Goal: Transaction & Acquisition: Purchase product/service

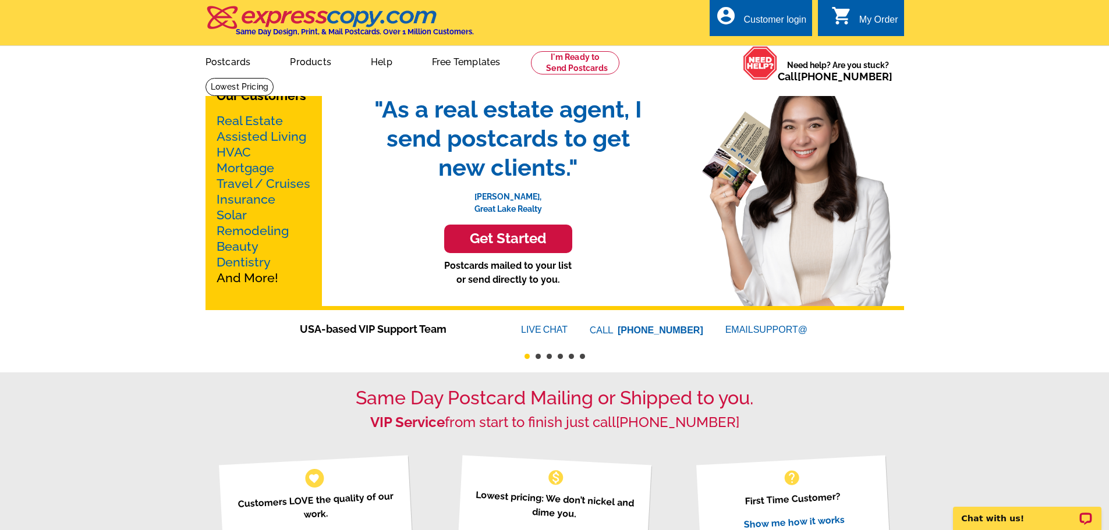
click at [233, 119] on link "Real Estate" at bounding box center [250, 121] width 66 height 15
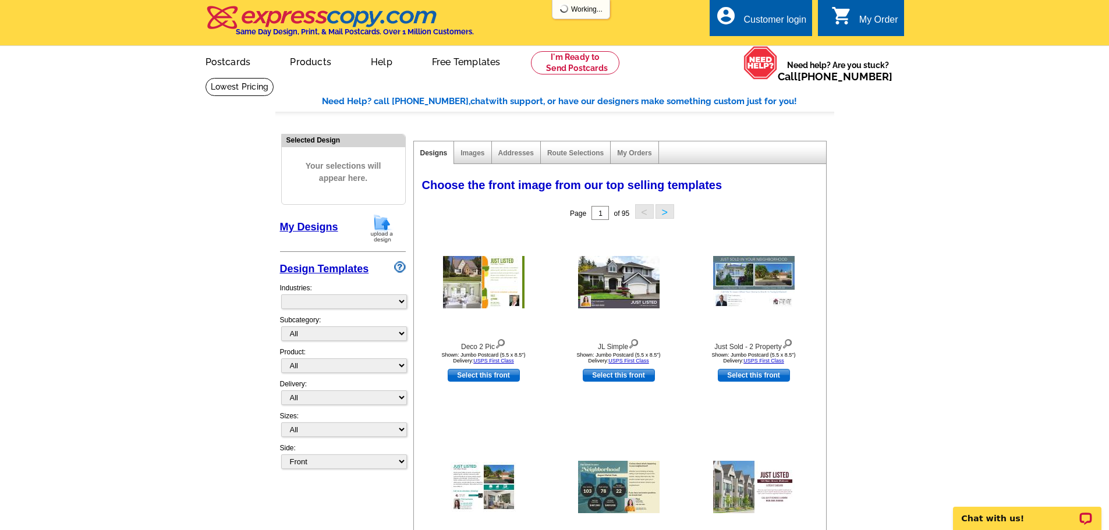
select select "785"
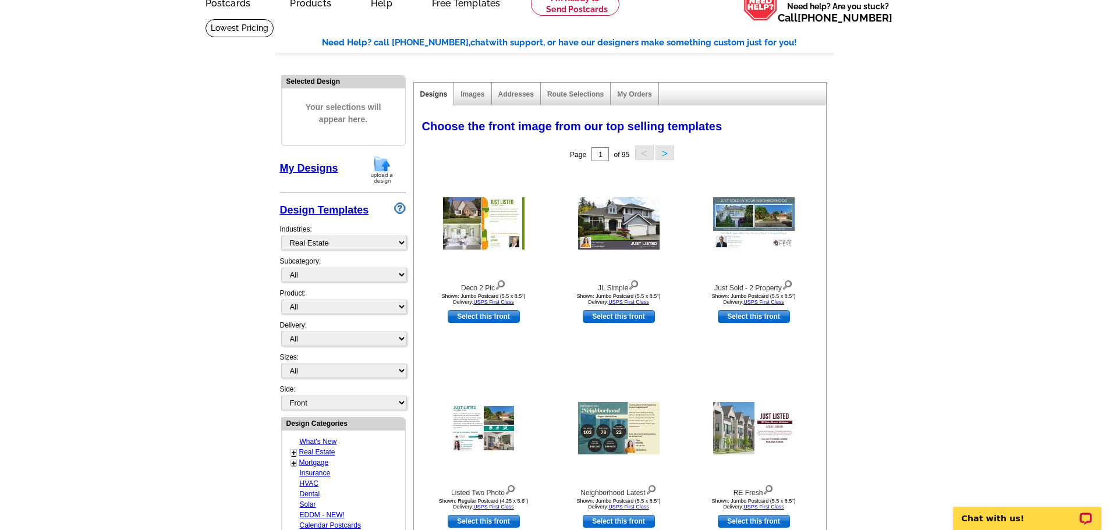
scroll to position [58, 0]
click at [470, 94] on link "Images" at bounding box center [473, 95] width 24 height 8
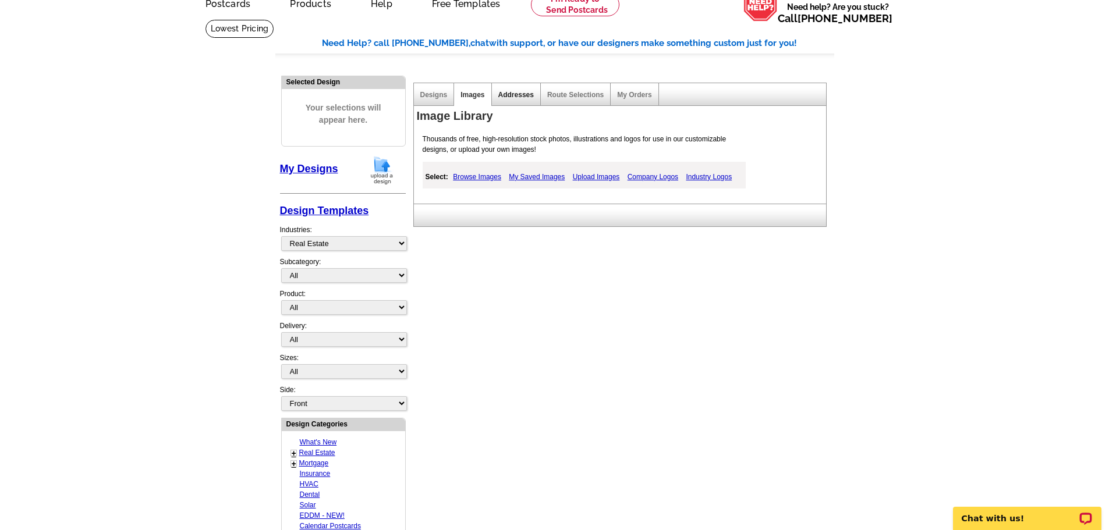
click at [522, 93] on link "Addresses" at bounding box center [516, 95] width 36 height 8
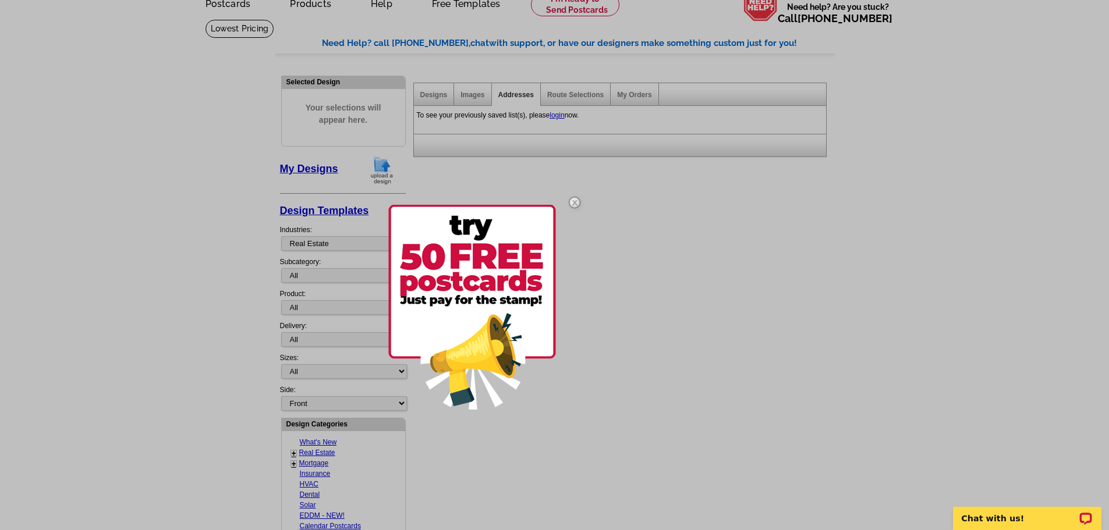
click at [426, 94] on div at bounding box center [554, 265] width 1109 height 530
click at [433, 98] on div at bounding box center [554, 265] width 1109 height 530
click at [431, 98] on div at bounding box center [554, 265] width 1109 height 530
click at [428, 93] on div at bounding box center [554, 265] width 1109 height 530
click at [428, 95] on div at bounding box center [554, 265] width 1109 height 530
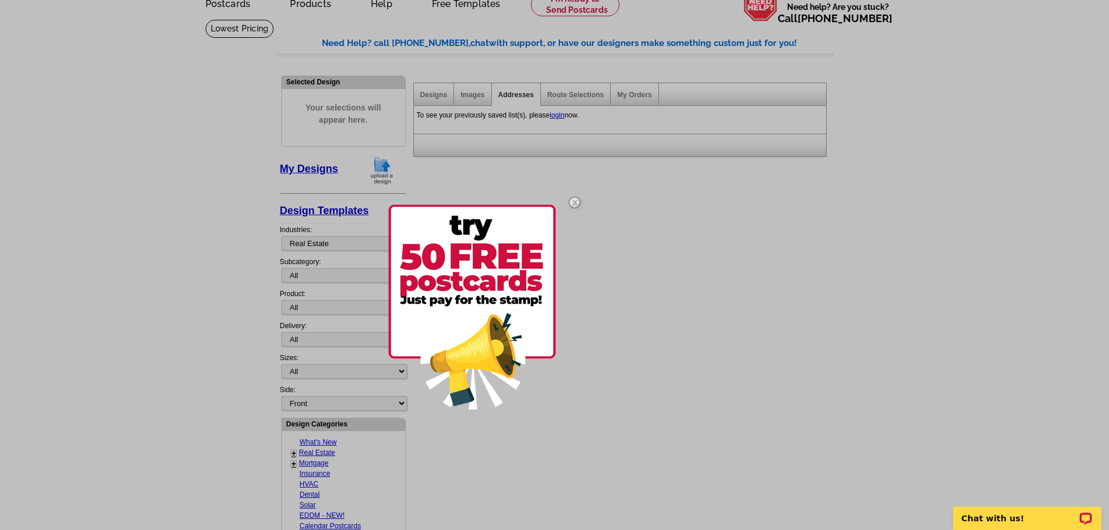
drag, startPoint x: 428, startPoint y: 95, endPoint x: 466, endPoint y: 140, distance: 58.3
click at [430, 95] on div at bounding box center [554, 265] width 1109 height 530
click at [576, 202] on img at bounding box center [575, 203] width 34 height 34
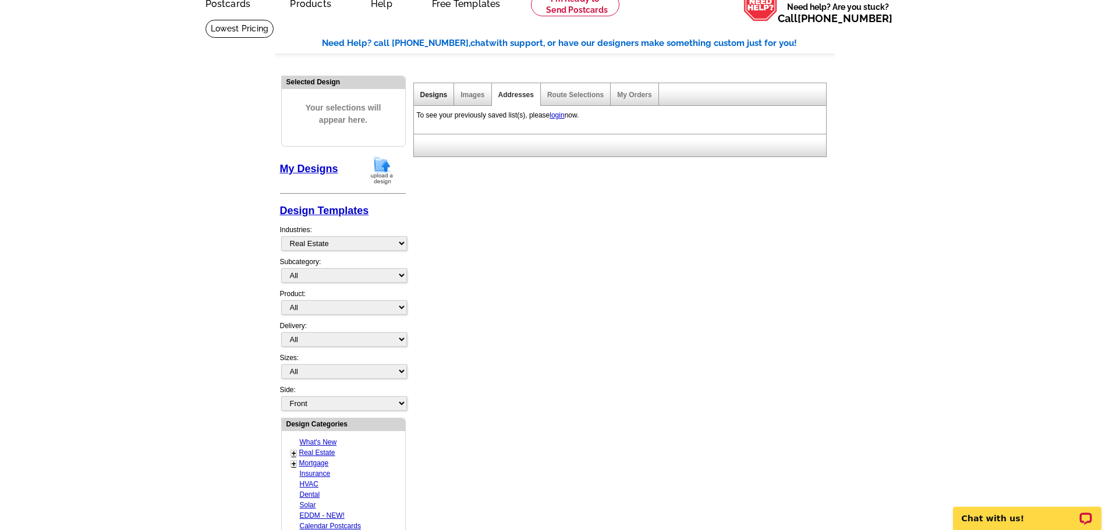
click at [436, 95] on link "Designs" at bounding box center [433, 95] width 27 height 8
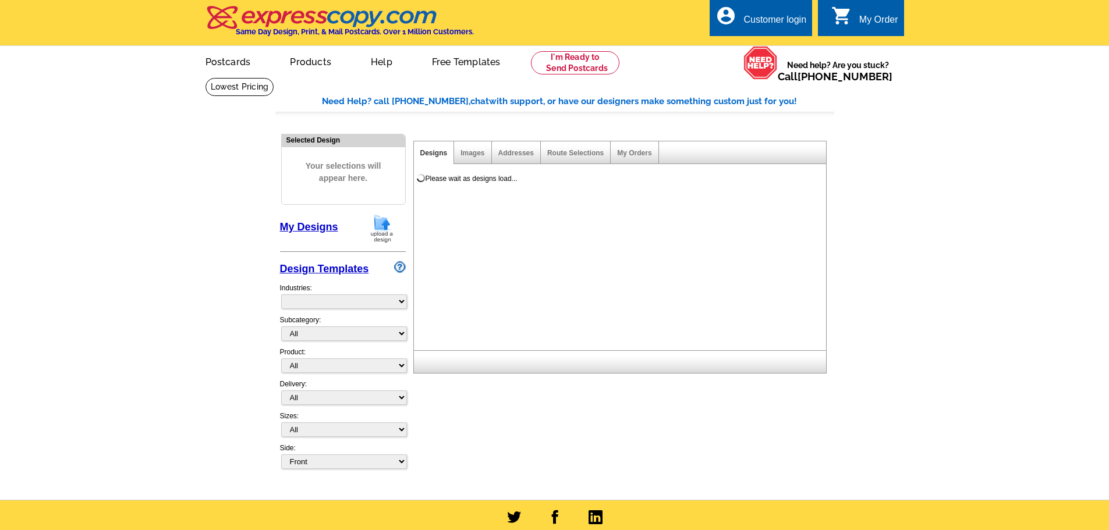
select select "785"
